Goal: Task Accomplishment & Management: Manage account settings

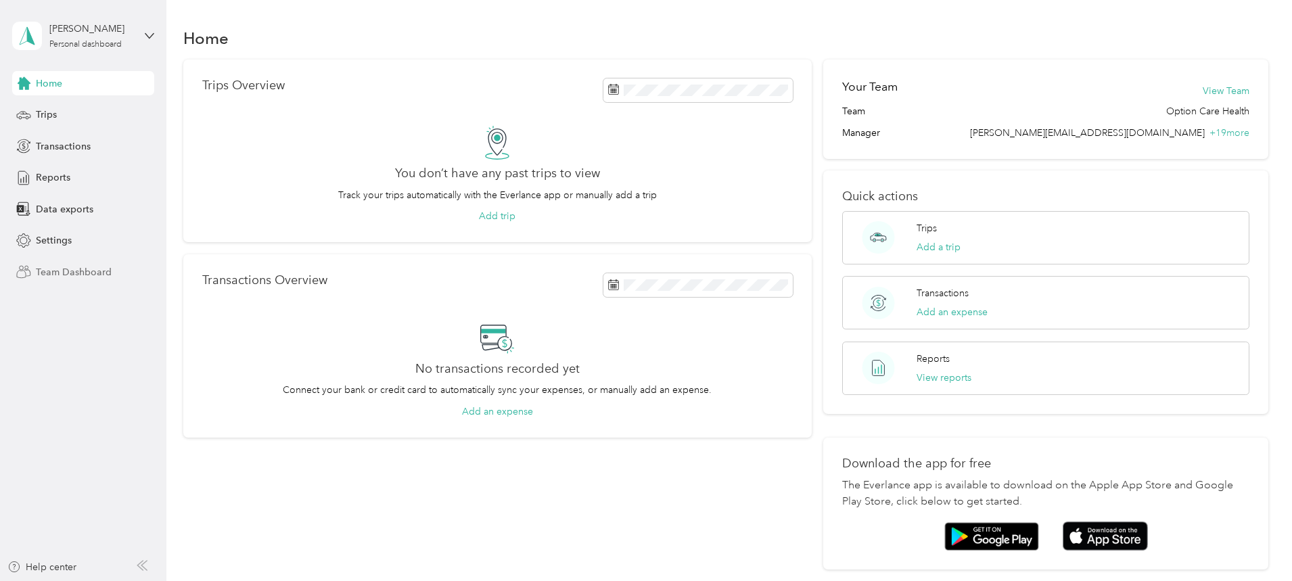
click at [65, 275] on span "Team Dashboard" at bounding box center [74, 272] width 76 height 14
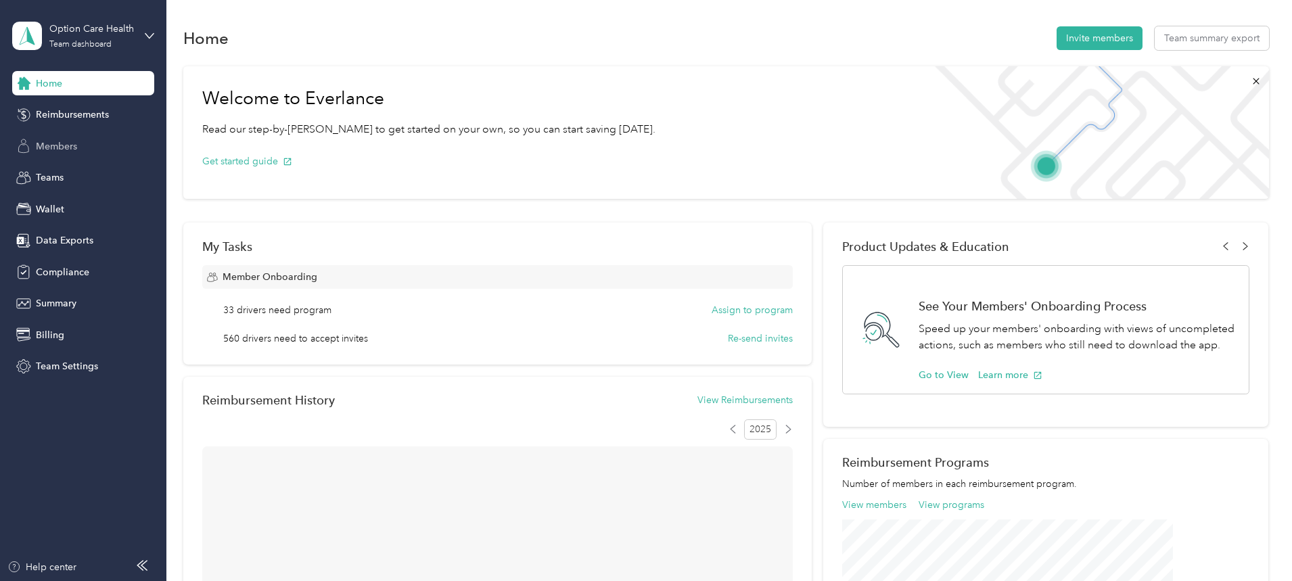
click at [51, 143] on span "Members" at bounding box center [56, 146] width 41 height 14
